Goal: Information Seeking & Learning: Learn about a topic

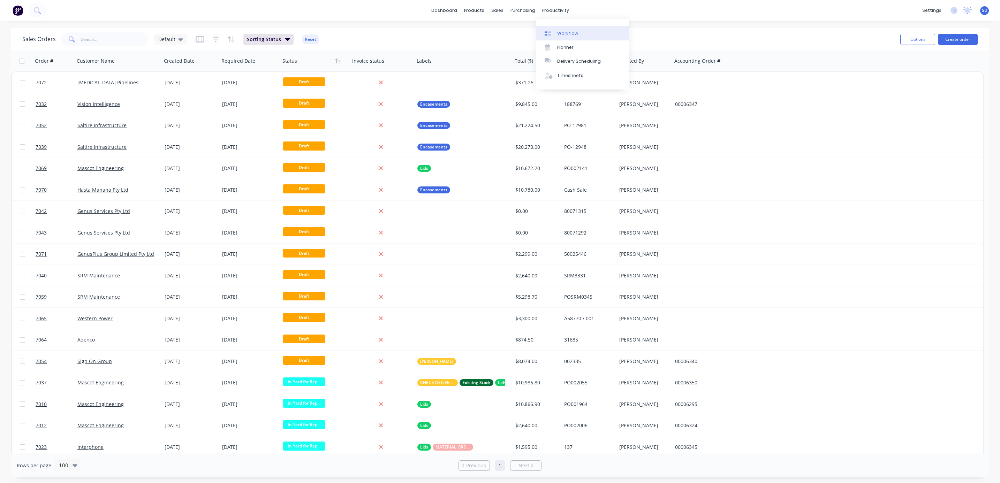
click at [566, 32] on div "Workflow" at bounding box center [567, 33] width 21 height 6
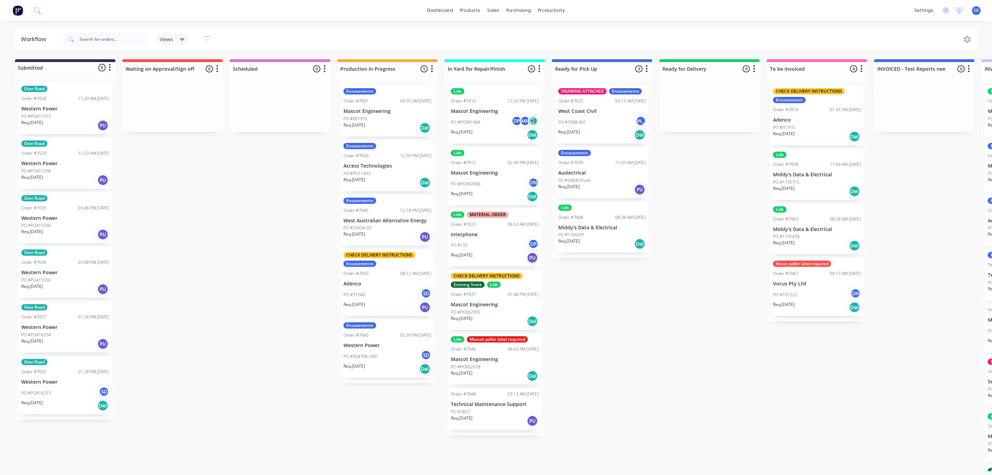
click at [634, 320] on div "Submitted 6 Status colour #273444 hex #273444 Save Cancel Summaries Total order…" at bounding box center [677, 265] width 1365 height 412
click at [486, 37] on link "Product Catalogue" at bounding box center [505, 37] width 92 height 14
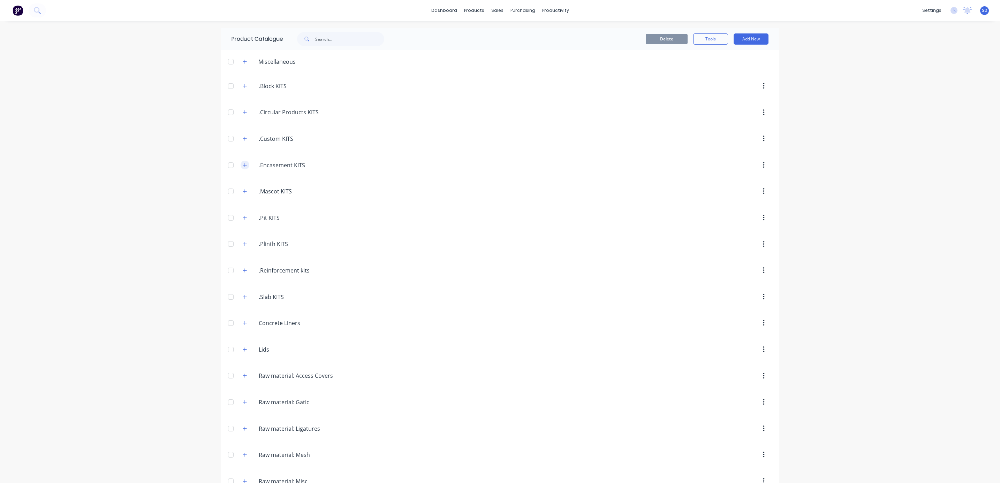
click at [243, 166] on icon "button" at bounding box center [245, 165] width 4 height 4
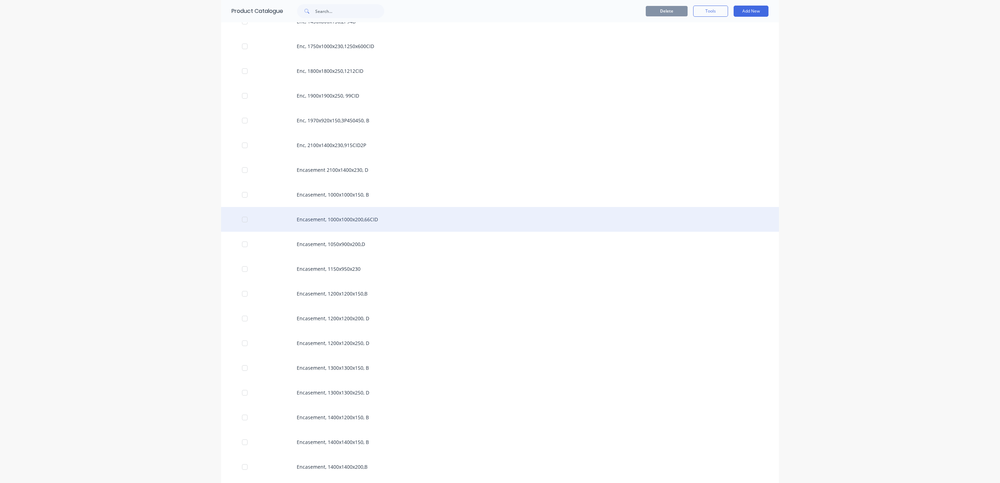
scroll to position [628, 0]
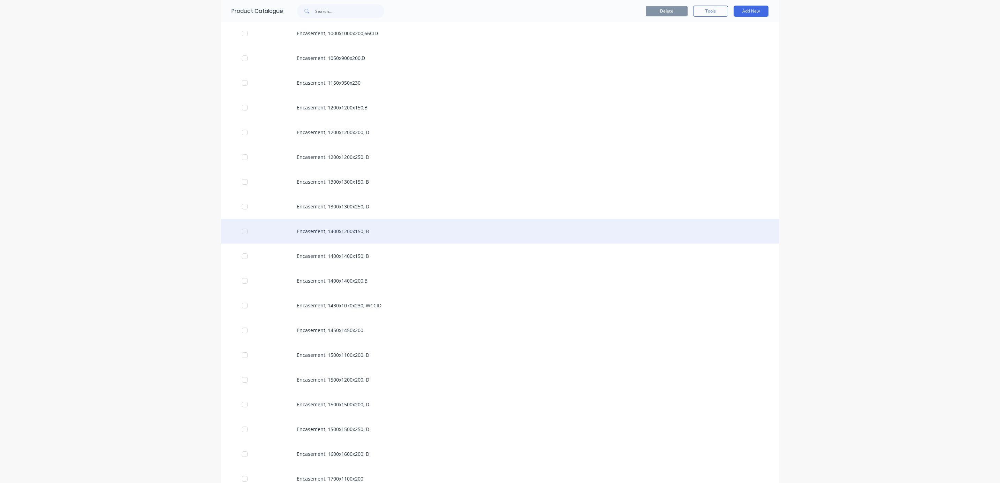
click at [356, 236] on div "Encasement, 1400x1200x150, B" at bounding box center [500, 231] width 558 height 25
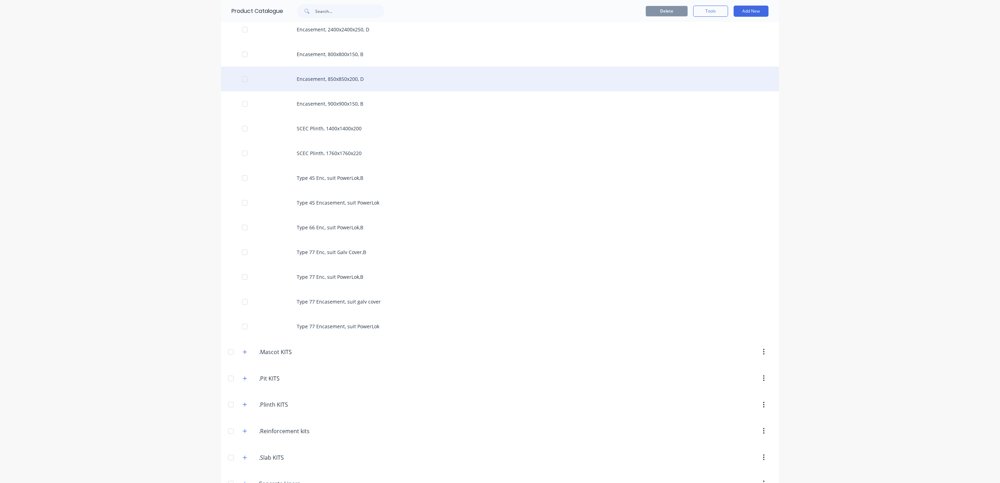
scroll to position [1412, 0]
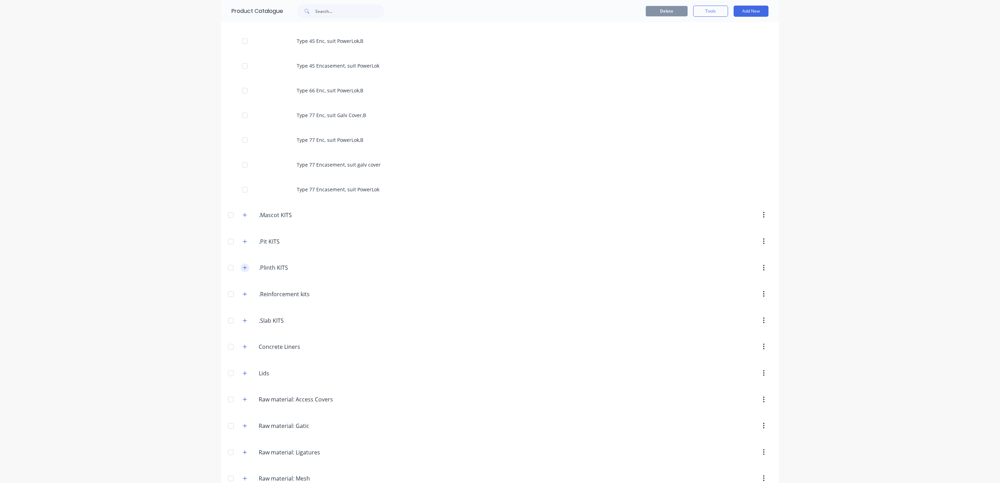
click at [242, 272] on button "button" at bounding box center [245, 268] width 9 height 9
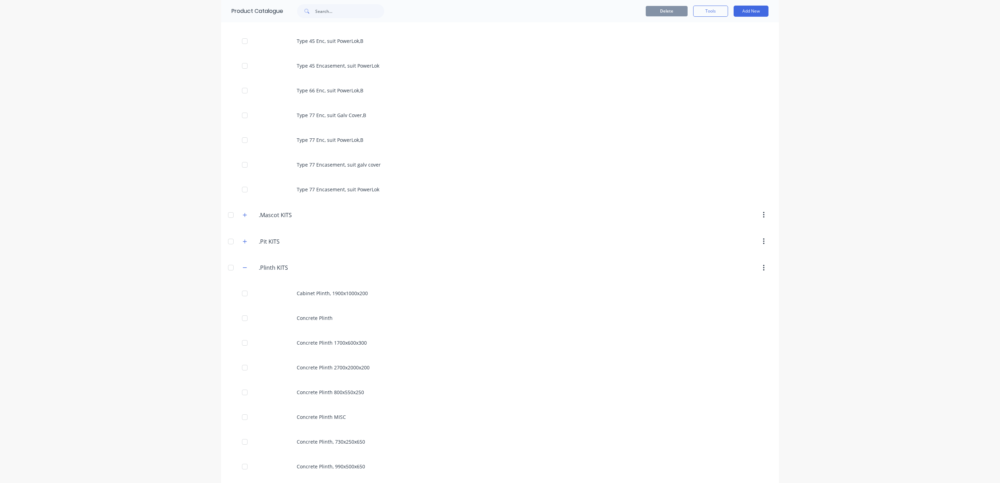
scroll to position [1674, 0]
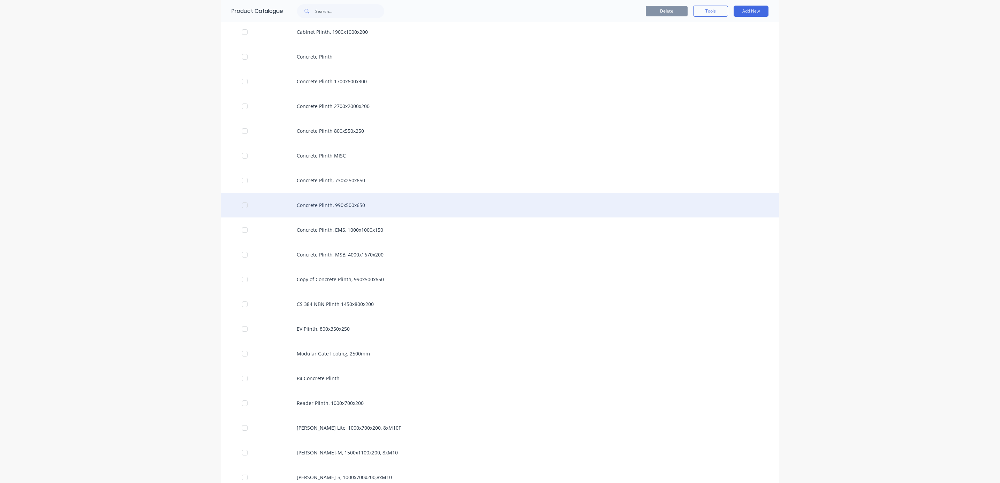
click at [363, 204] on div "Concrete Plinth, 990x500x650" at bounding box center [500, 205] width 558 height 25
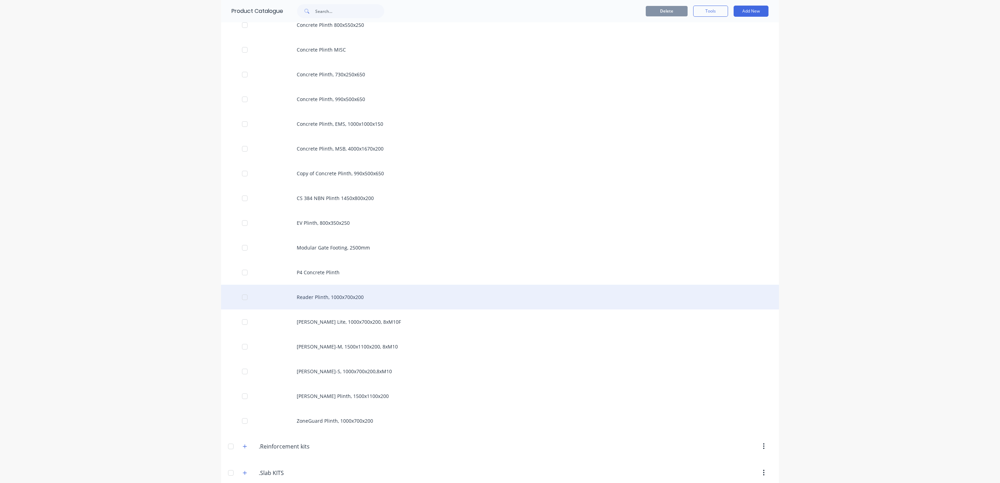
scroll to position [1831, 0]
click at [356, 300] on div "[PERSON_NAME]-M, 1500x1100x200, 8xM10" at bounding box center [500, 296] width 558 height 25
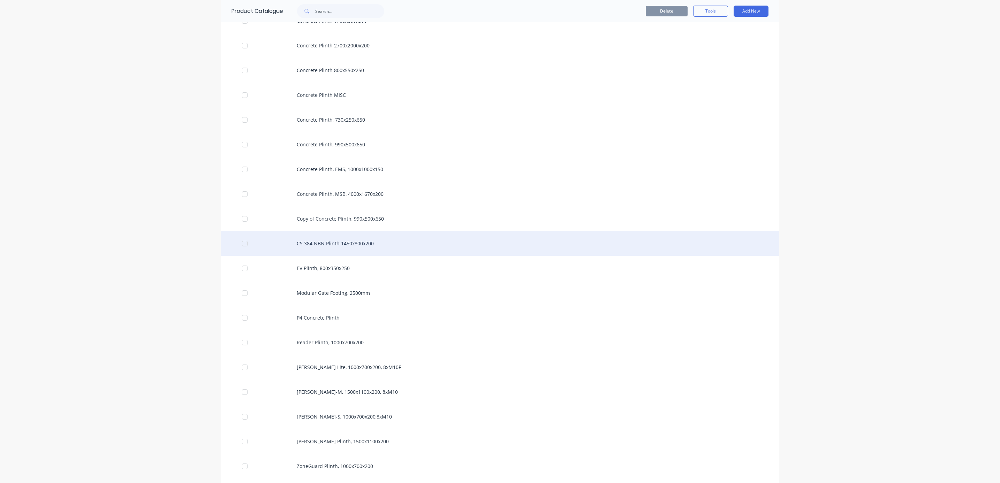
scroll to position [1935, 0]
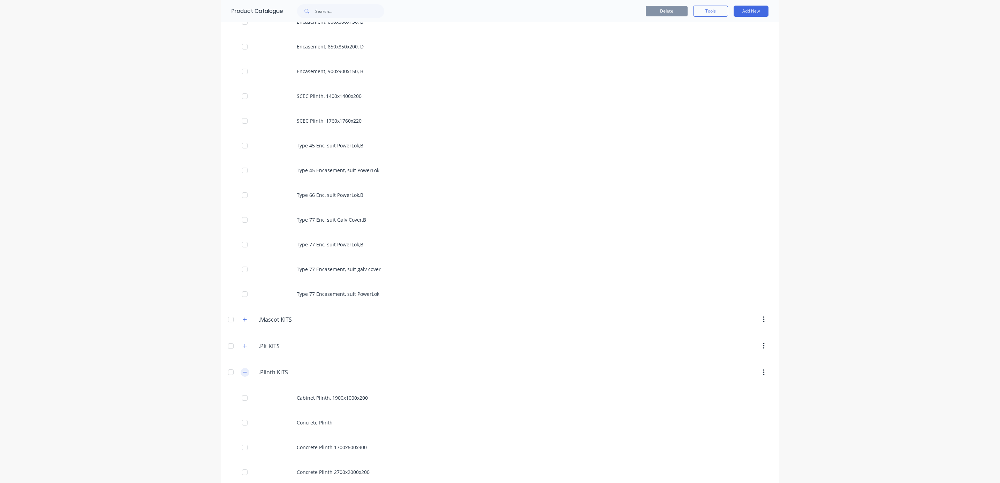
click at [243, 374] on icon "button" at bounding box center [245, 372] width 4 height 5
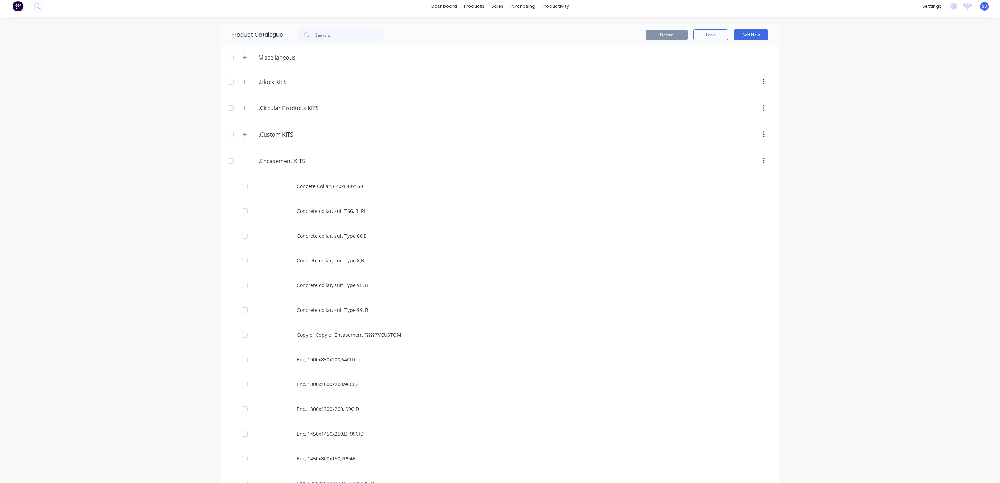
scroll to position [0, 0]
click at [243, 166] on icon "button" at bounding box center [245, 165] width 4 height 5
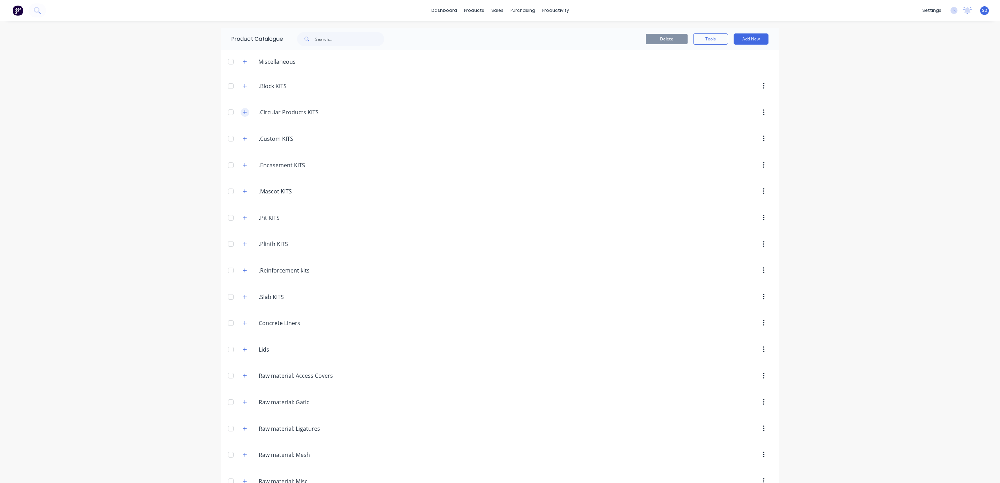
click at [241, 112] on button "button" at bounding box center [245, 112] width 9 height 9
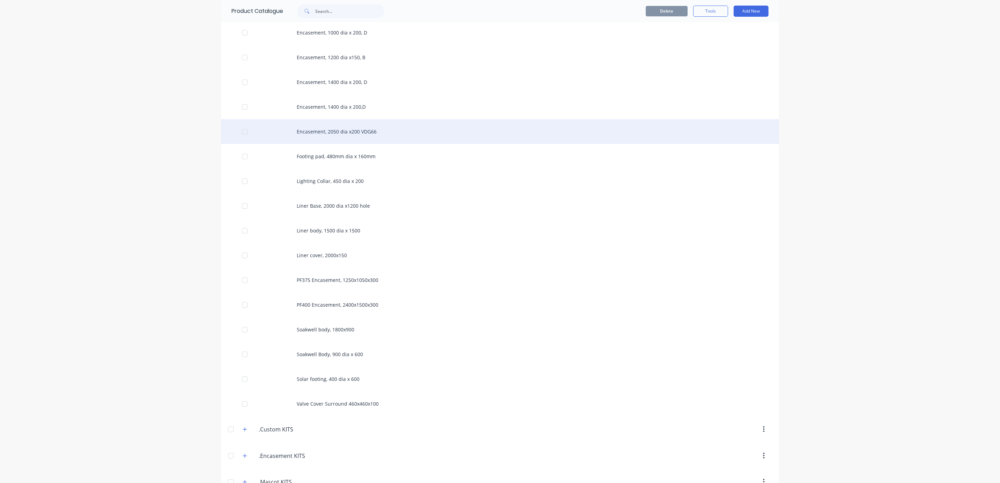
scroll to position [680, 0]
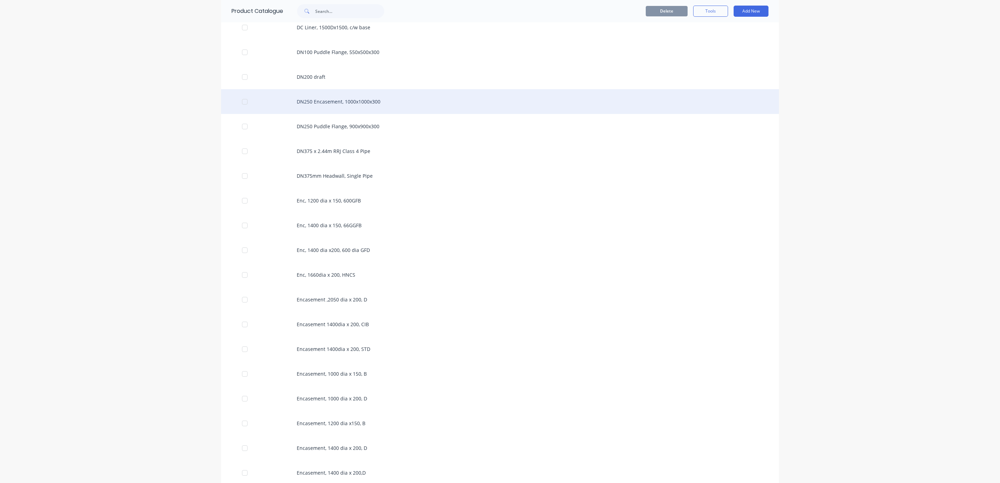
click at [334, 106] on div "DN250 Encasement, 1000x1000x300" at bounding box center [500, 101] width 558 height 25
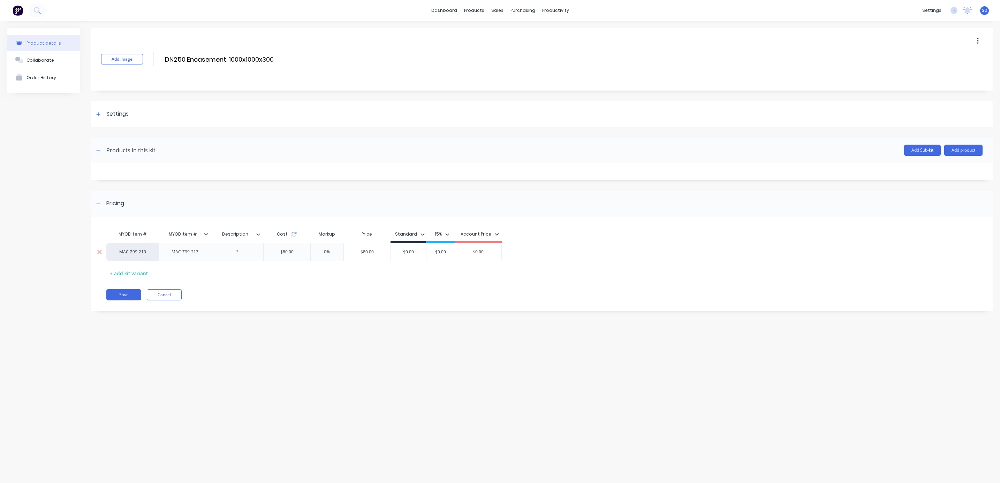
click at [285, 253] on div "$80.00" at bounding box center [287, 251] width 24 height 17
drag, startPoint x: 296, startPoint y: 253, endPoint x: 286, endPoint y: 253, distance: 10.5
click at [278, 252] on div "MAC-Z99-213 MAC-Z99-213 $80.00 0% $80.00 $0.00 $0.00 $0.00" at bounding box center [537, 252] width 862 height 18
click at [289, 252] on div "$80.00" at bounding box center [287, 251] width 24 height 17
click at [287, 256] on div "$80.00" at bounding box center [287, 251] width 24 height 17
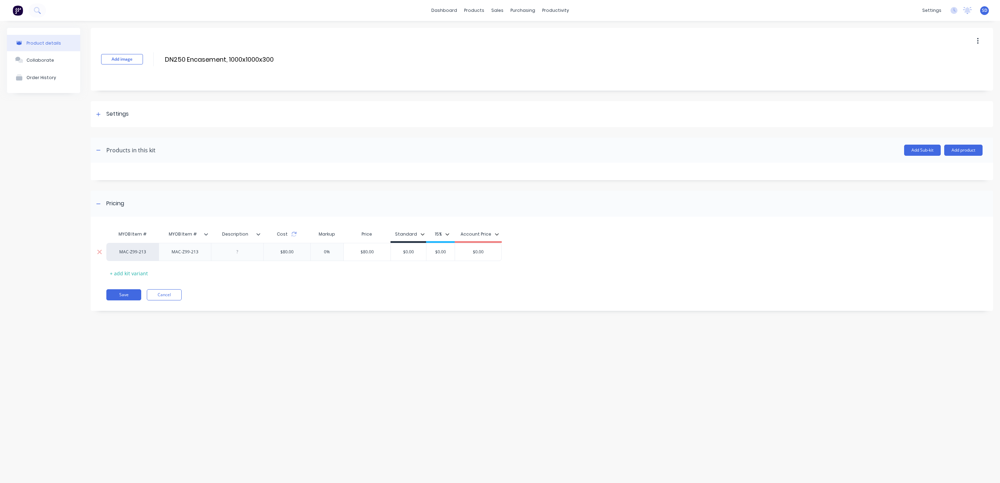
click at [290, 252] on div "$80.00" at bounding box center [287, 251] width 24 height 17
type input "$80.00"
drag, startPoint x: 377, startPoint y: 251, endPoint x: 347, endPoint y: 251, distance: 30.0
click at [347, 251] on input "$80.00" at bounding box center [367, 252] width 47 height 6
click at [393, 292] on div "Save Cancel" at bounding box center [549, 294] width 887 height 11
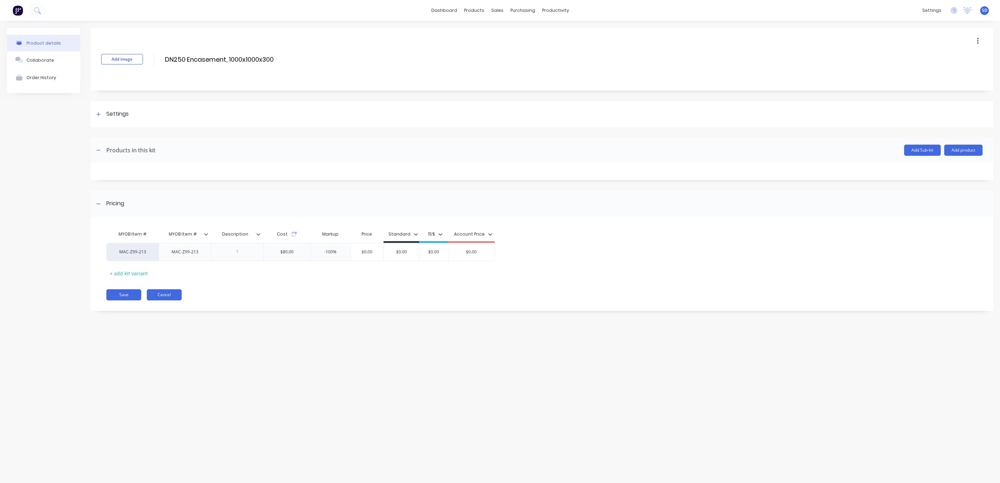
click at [176, 295] on button "Cancel" at bounding box center [164, 294] width 35 height 11
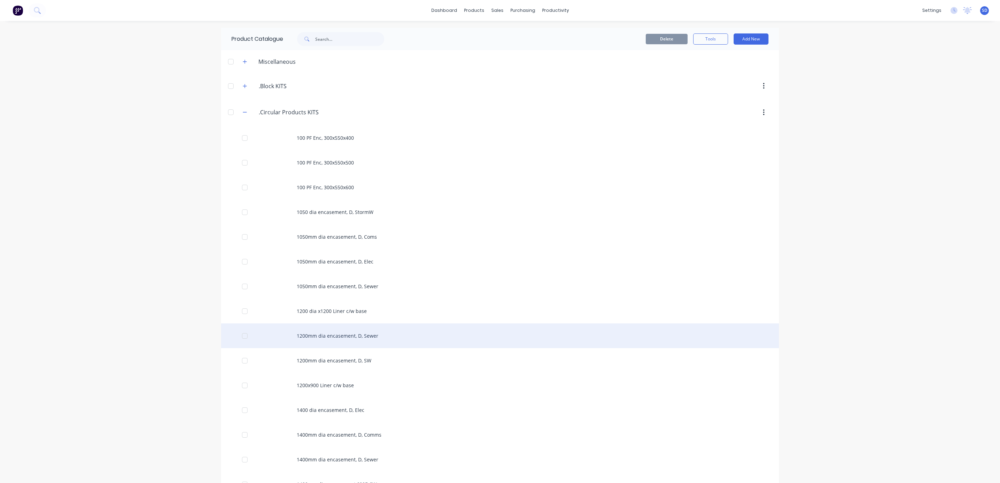
click at [346, 341] on div "1200mm dia encasement, D, Sewer" at bounding box center [500, 336] width 558 height 25
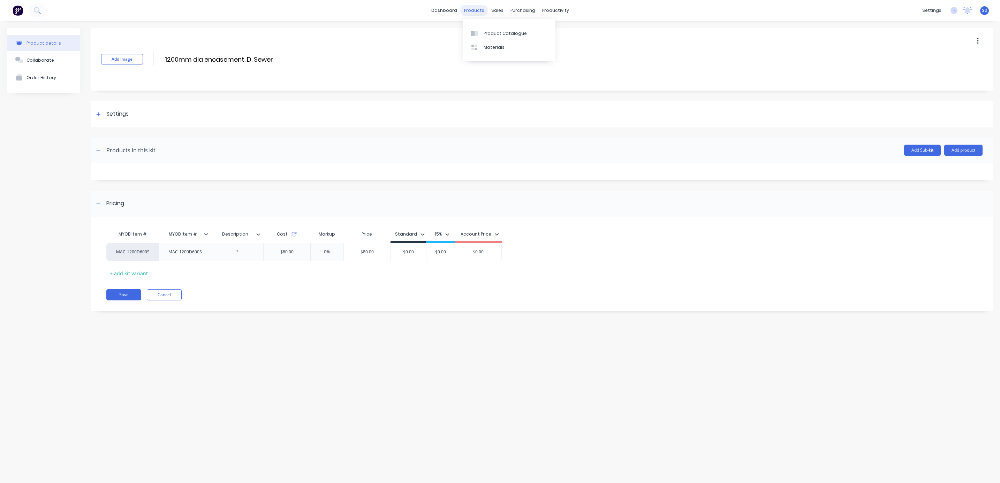
click at [472, 9] on div "products" at bounding box center [474, 10] width 27 height 10
click at [492, 27] on div "Product Catalogue Materials" at bounding box center [509, 40] width 92 height 42
drag, startPoint x: 492, startPoint y: 27, endPoint x: 492, endPoint y: 32, distance: 4.5
click at [492, 32] on div "Product Catalogue" at bounding box center [505, 33] width 43 height 6
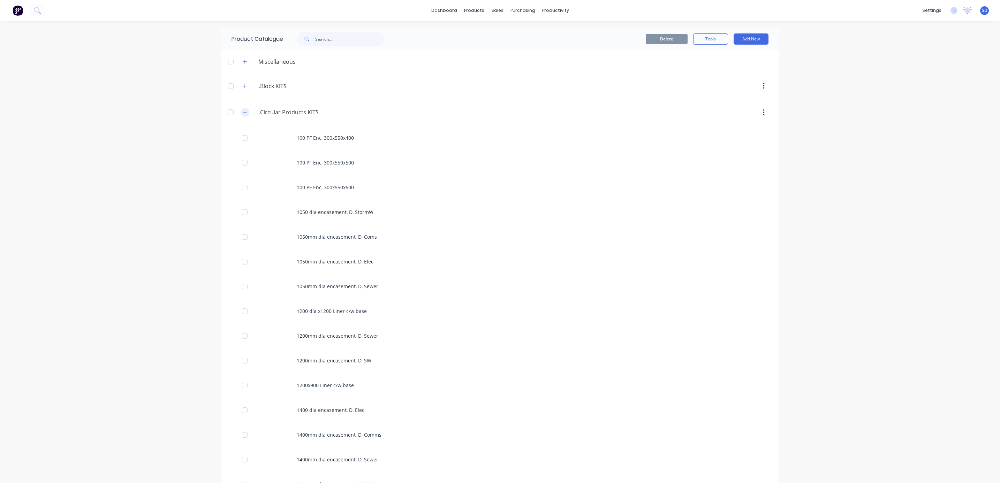
click at [241, 115] on button "button" at bounding box center [245, 112] width 9 height 9
